Goal: Task Accomplishment & Management: Use online tool/utility

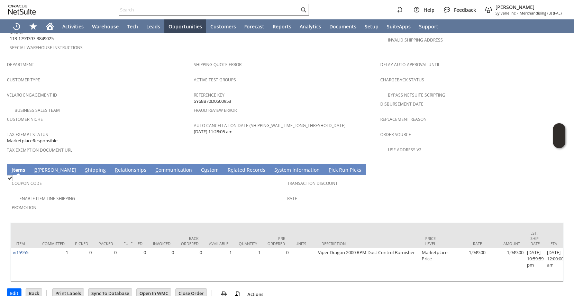
scroll to position [0, 534]
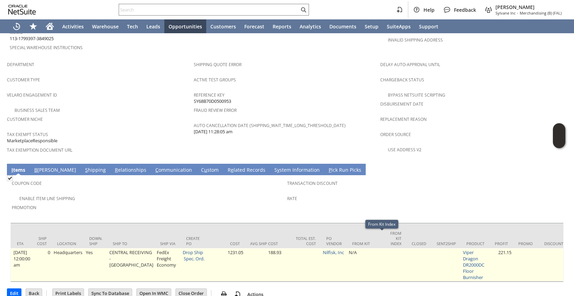
click at [385, 264] on td at bounding box center [395, 264] width 21 height 33
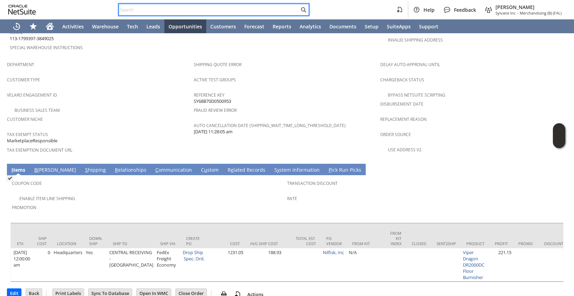
click at [151, 10] on input "text" at bounding box center [209, 10] width 180 height 8
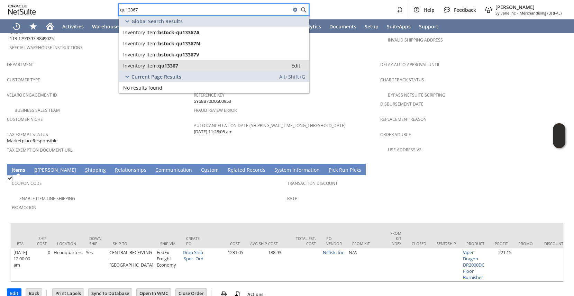
type input "qu13367"
click at [179, 60] on link "Inventory Item: qu13367 Edit" at bounding box center [214, 65] width 190 height 11
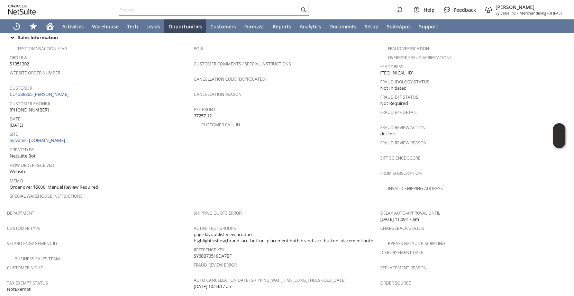
scroll to position [234, 0]
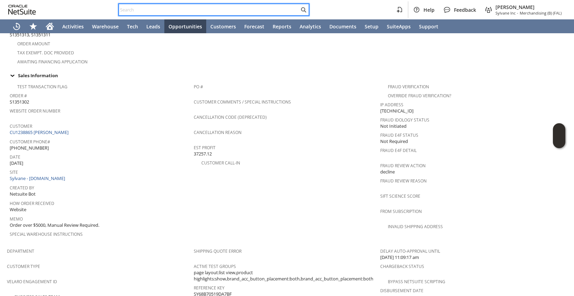
click at [164, 11] on input "text" at bounding box center [209, 10] width 180 height 8
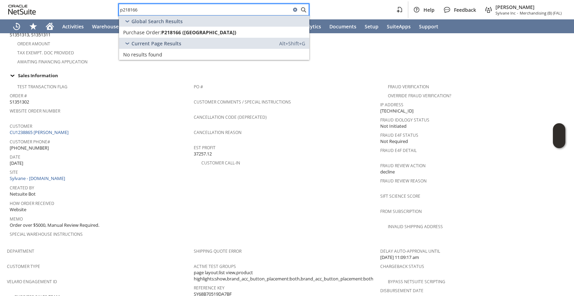
click at [129, 9] on input "p218166" at bounding box center [205, 10] width 172 height 8
click at [131, 6] on input "p218166" at bounding box center [205, 10] width 172 height 8
click at [130, 13] on input "p218166" at bounding box center [205, 10] width 172 height 8
drag, startPoint x: 130, startPoint y: 10, endPoint x: 135, endPoint y: 1, distance: 9.6
click at [130, 10] on input "p218166" at bounding box center [205, 10] width 172 height 8
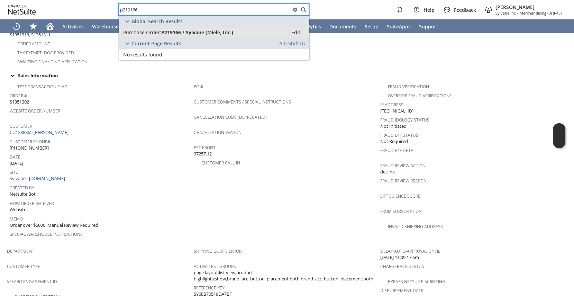
type input "p219166"
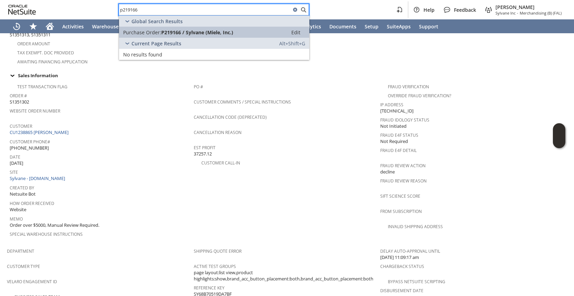
click at [153, 33] on span "Purchase Order:" at bounding box center [142, 32] width 38 height 7
